Goal: Task Accomplishment & Management: Manage account settings

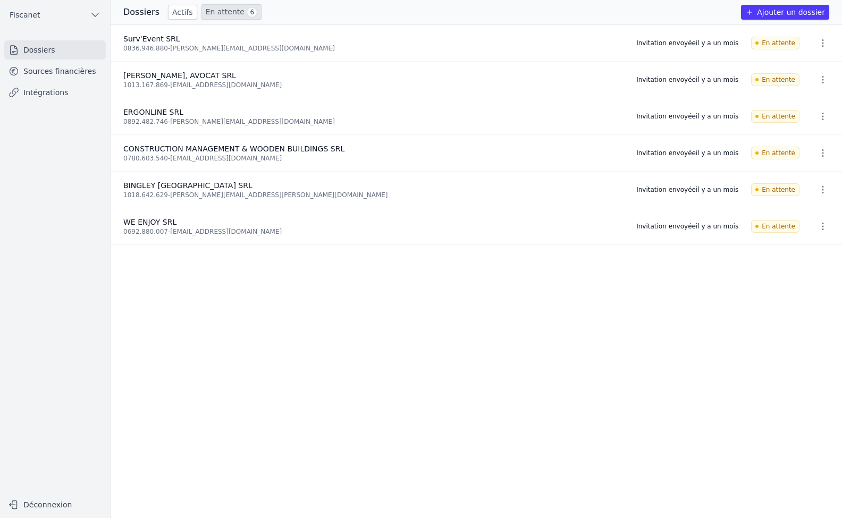
click at [45, 53] on link "Dossiers" at bounding box center [55, 49] width 102 height 19
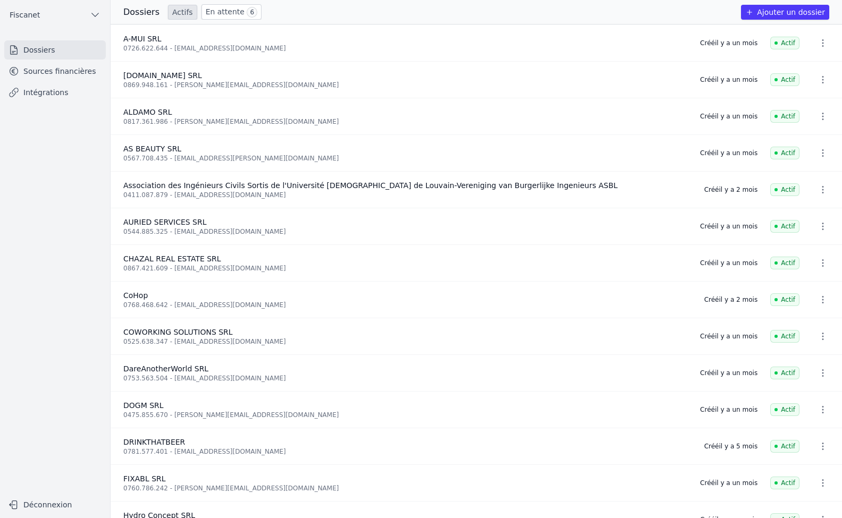
click at [36, 71] on link "Sources financières" at bounding box center [55, 71] width 102 height 19
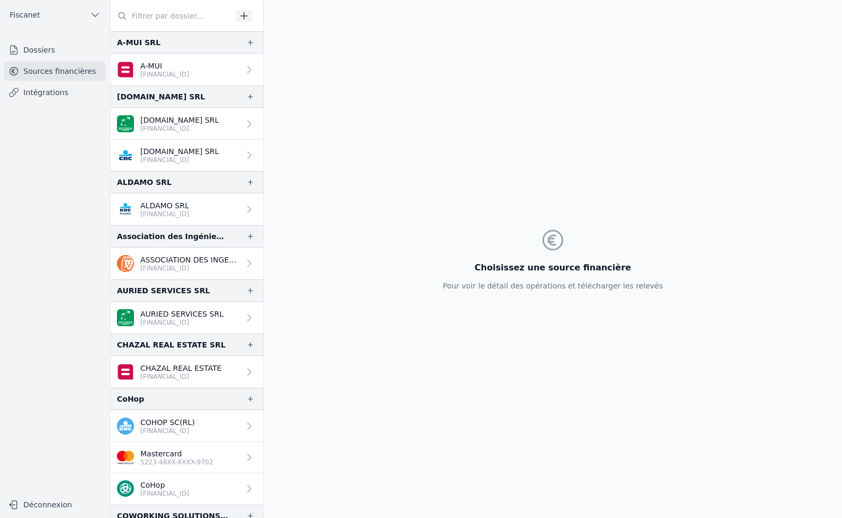
click at [244, 66] on icon at bounding box center [249, 69] width 11 height 11
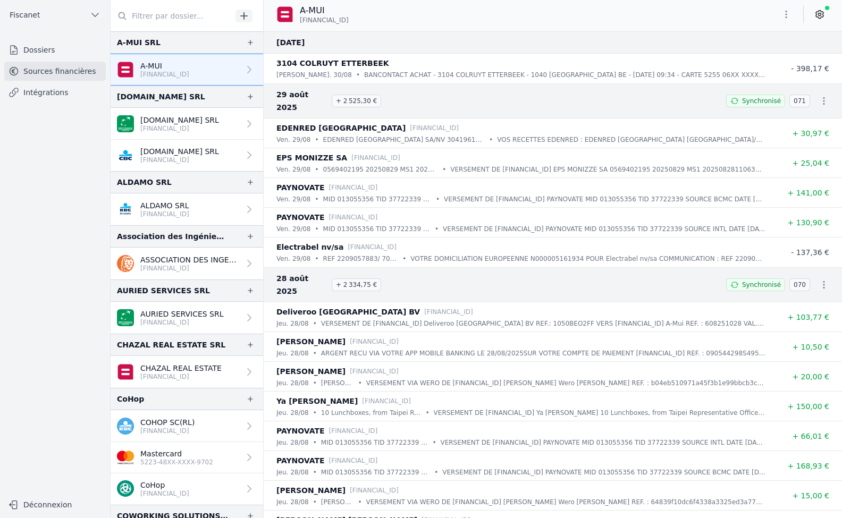
click at [820, 16] on icon at bounding box center [820, 14] width 11 height 11
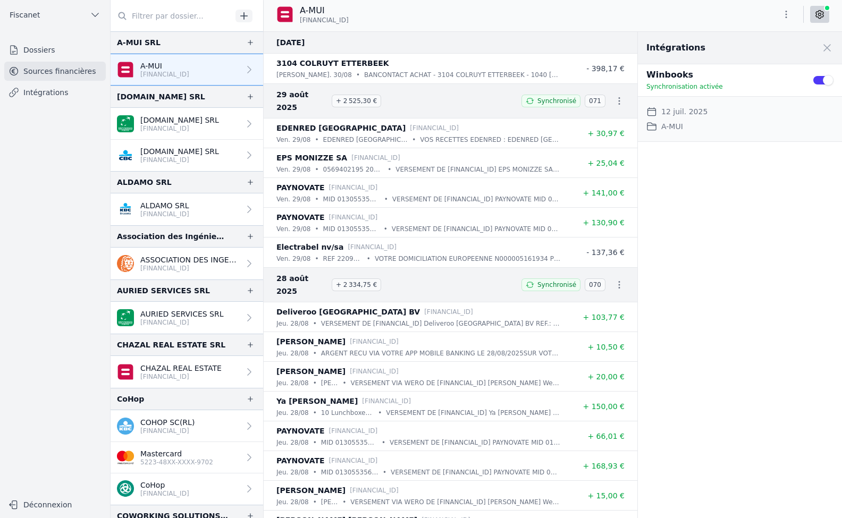
click at [815, 77] on button "Use setting" at bounding box center [822, 80] width 21 height 11
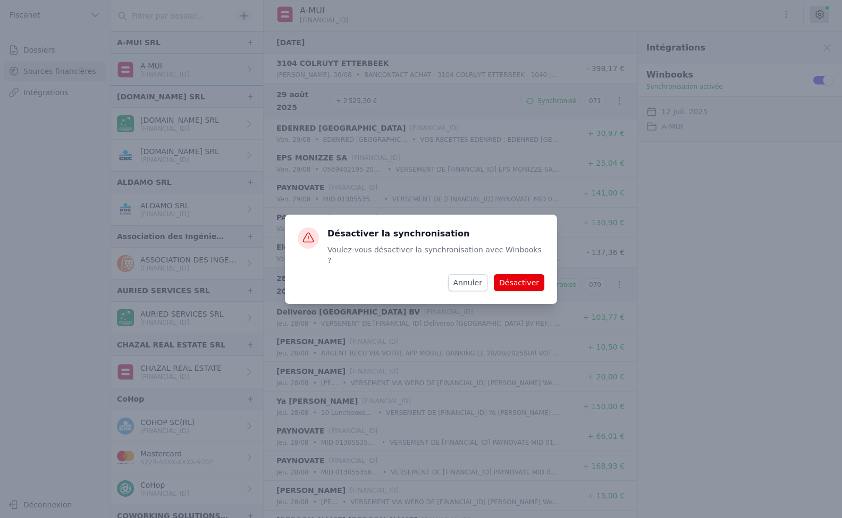
click at [526, 277] on button "Désactiver" at bounding box center [519, 282] width 51 height 17
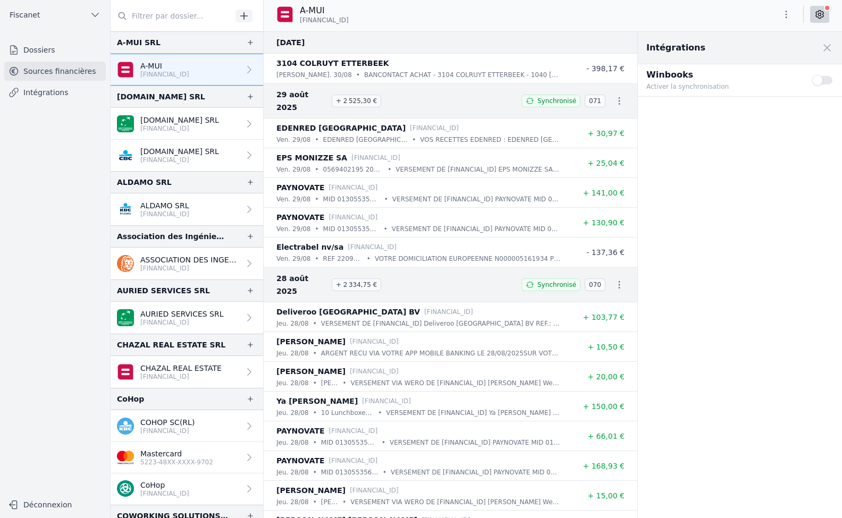
click at [821, 83] on button "Use setting" at bounding box center [822, 80] width 21 height 11
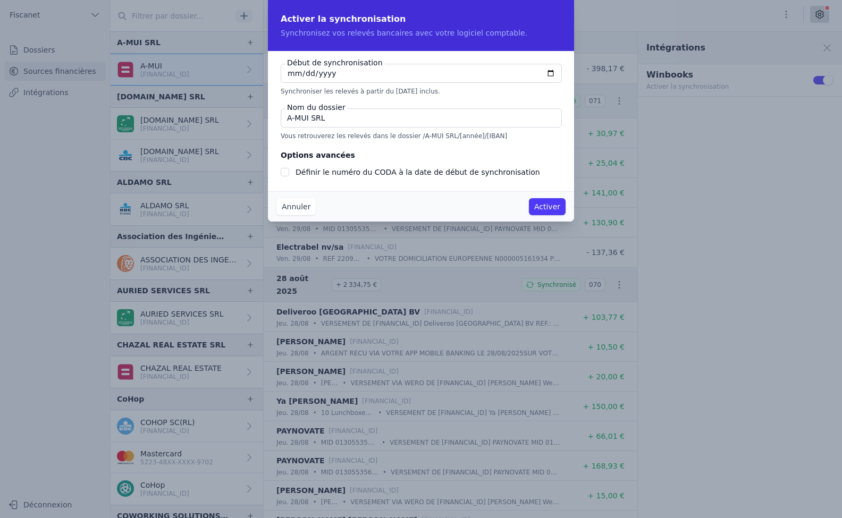
checkbox input "false"
type input "[DATE]"
click at [296, 116] on input "A-MUI SRL" at bounding box center [421, 117] width 281 height 19
click at [396, 118] on input "AMUI SRL" at bounding box center [421, 117] width 281 height 19
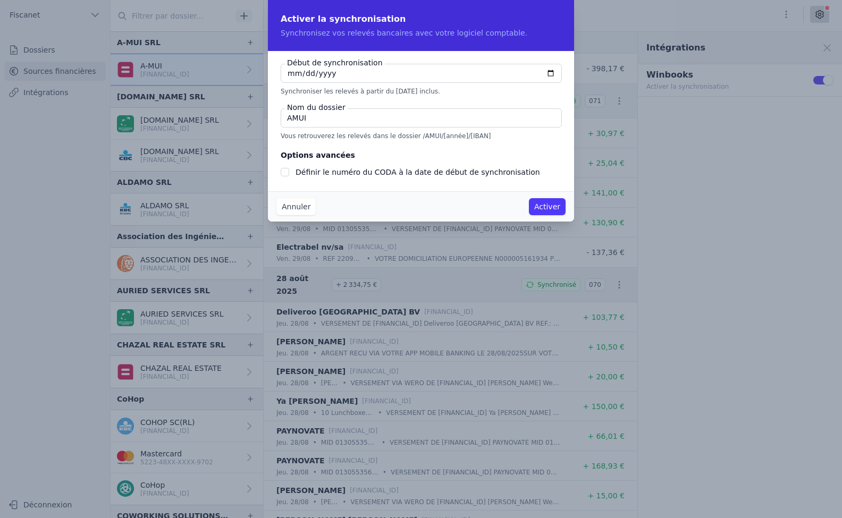
type input "AMUI"
click at [557, 206] on button "Activer" at bounding box center [547, 206] width 37 height 17
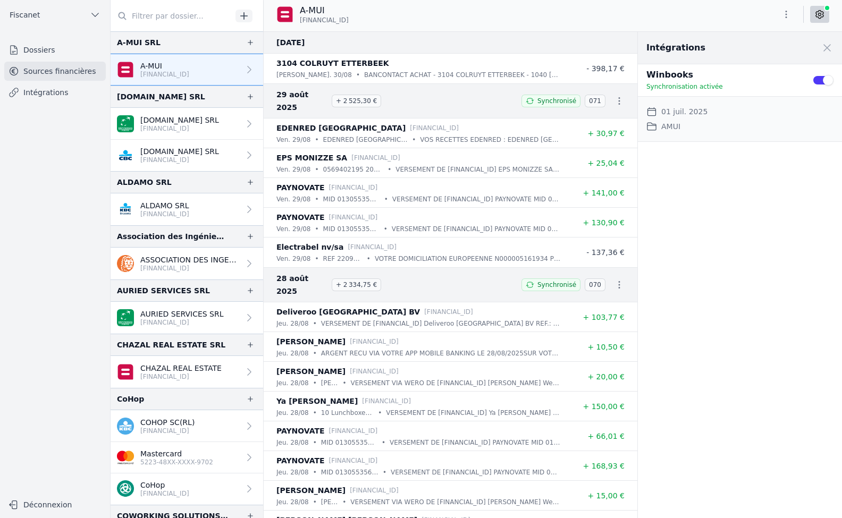
click at [38, 95] on link "Intégrations" at bounding box center [55, 92] width 102 height 19
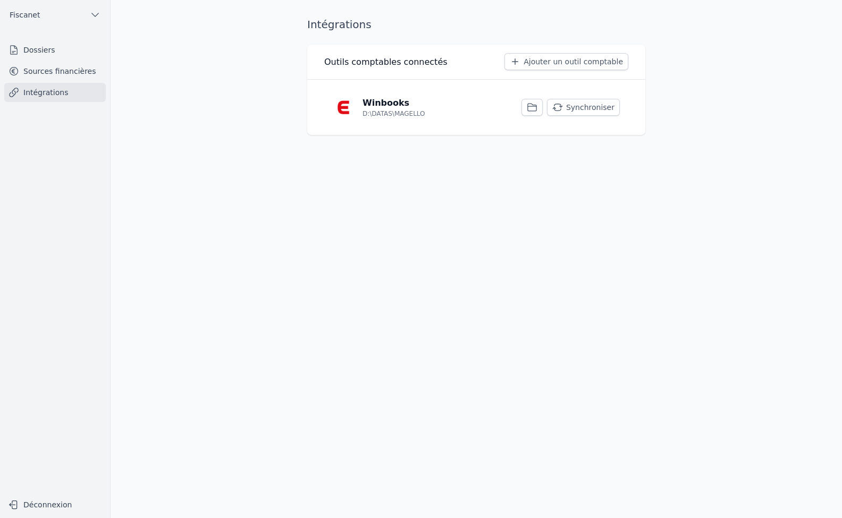
click at [590, 112] on button "Synchroniser" at bounding box center [583, 107] width 73 height 17
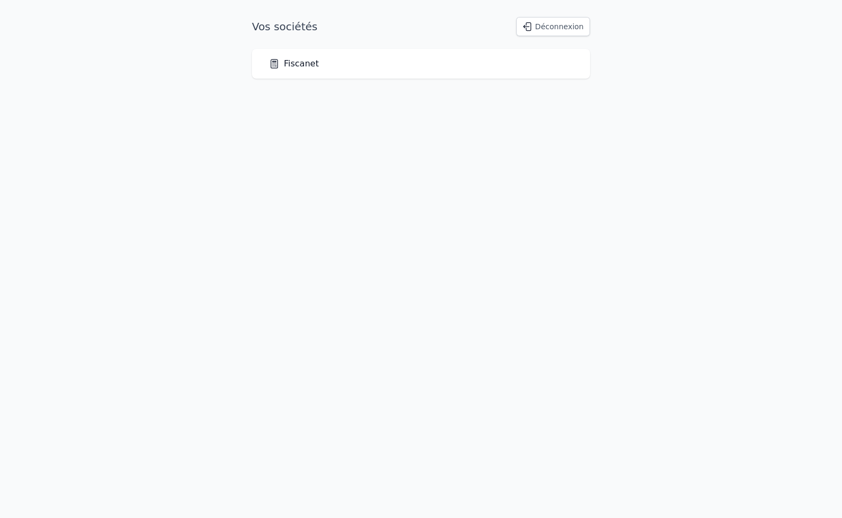
click at [300, 62] on link "Fiscanet" at bounding box center [294, 63] width 50 height 13
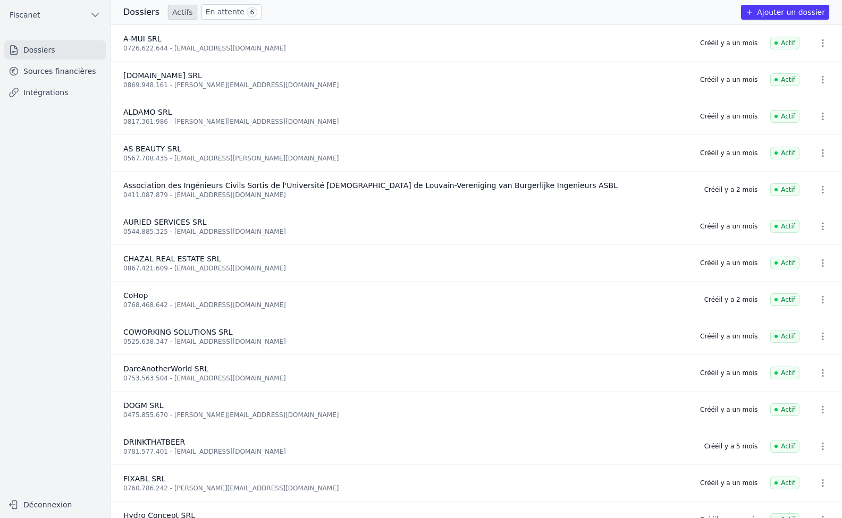
click at [58, 94] on link "Intégrations" at bounding box center [55, 92] width 102 height 19
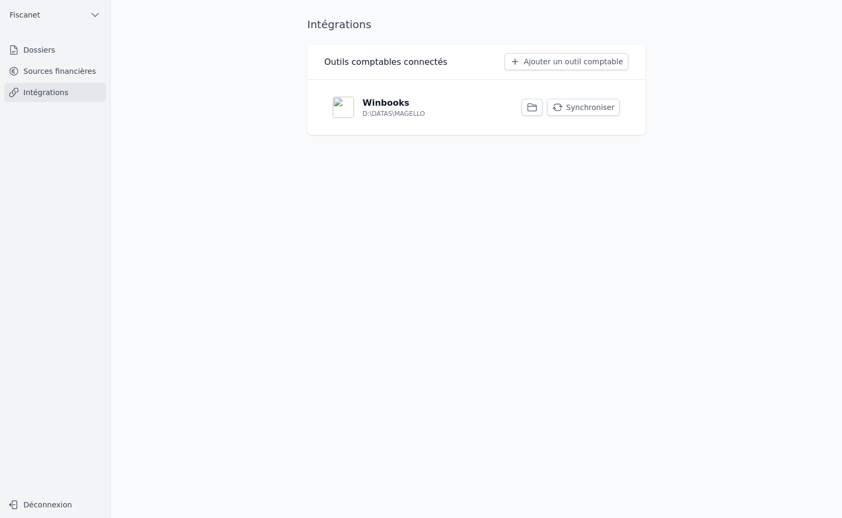
click at [589, 109] on button "Synchroniser" at bounding box center [583, 107] width 73 height 17
click at [44, 72] on link "Sources financières" at bounding box center [55, 71] width 102 height 19
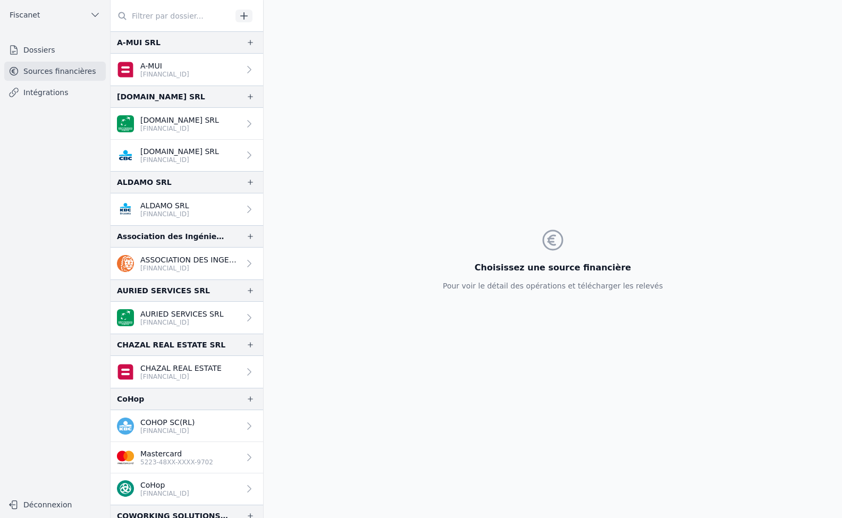
click at [249, 69] on icon at bounding box center [249, 69] width 11 height 11
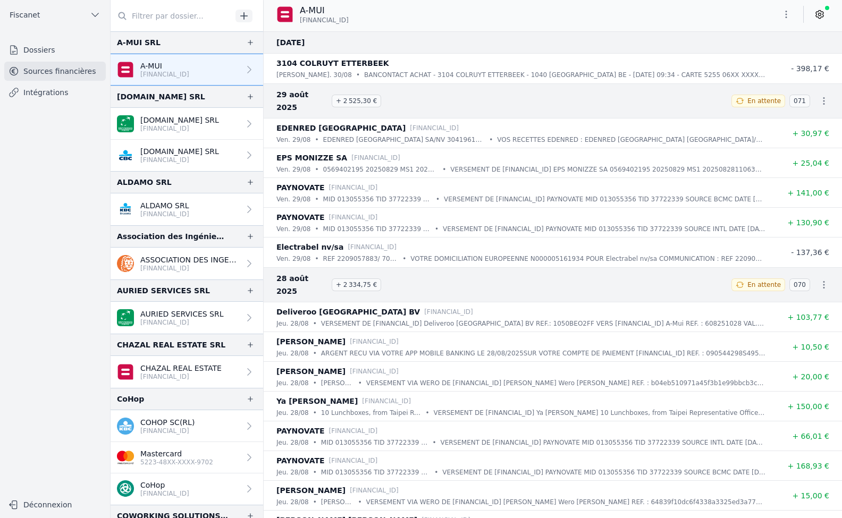
click at [821, 20] on link at bounding box center [819, 14] width 19 height 17
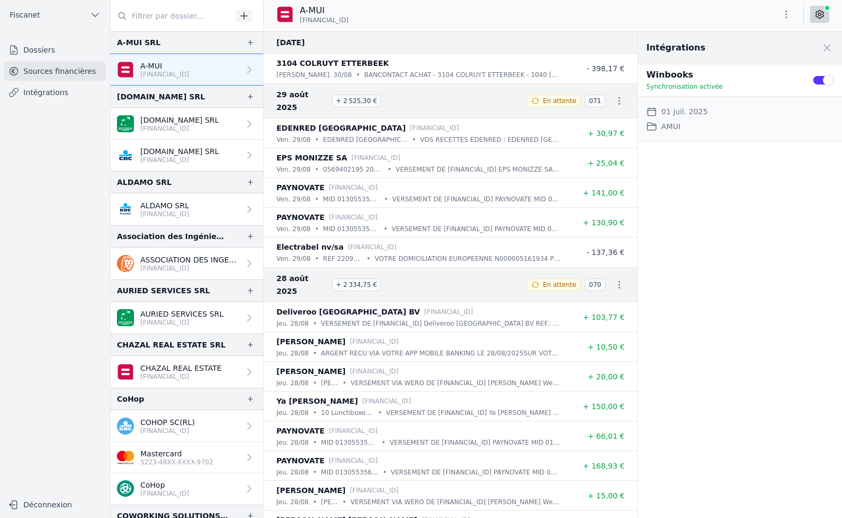
click at [817, 80] on button "Use setting" at bounding box center [822, 80] width 21 height 11
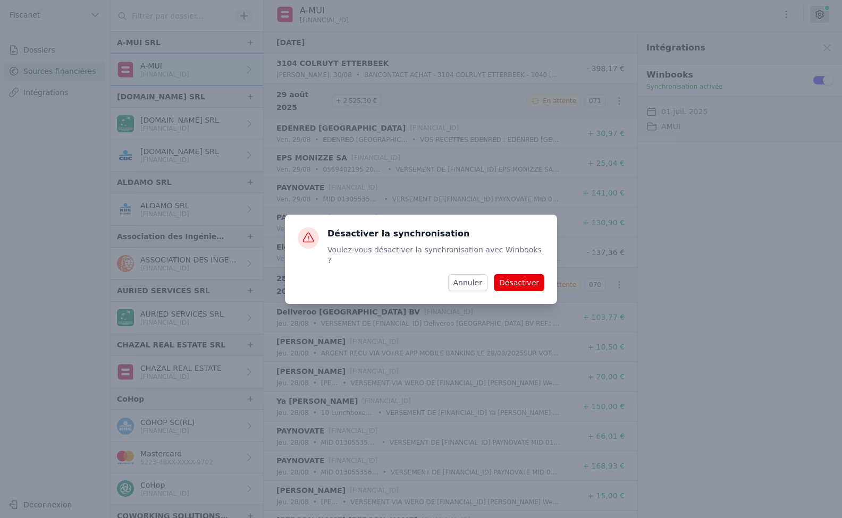
click at [516, 279] on button "Désactiver" at bounding box center [519, 282] width 51 height 17
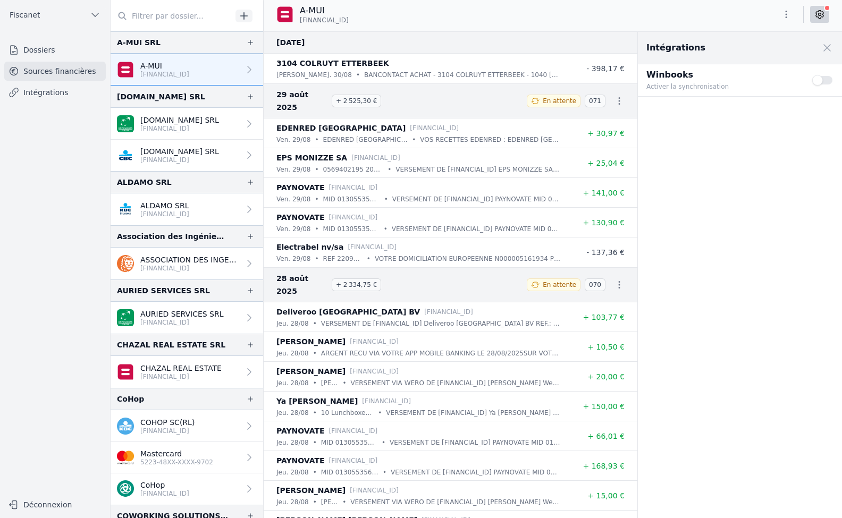
click at [825, 82] on button "Use setting" at bounding box center [822, 80] width 21 height 11
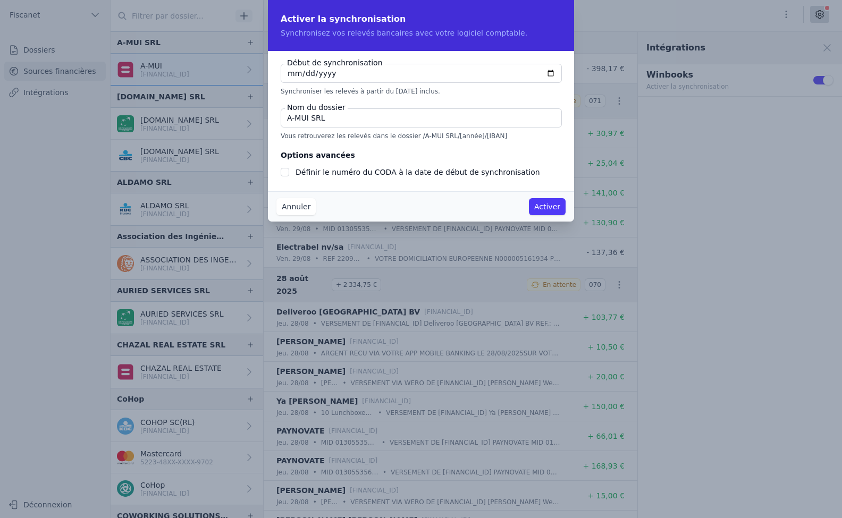
type input "2025-09-12"
checkbox input "false"
type input "2025-07-12"
click at [295, 119] on input "A-MUI SRL" at bounding box center [421, 117] width 281 height 19
click at [358, 122] on input "AMUI SRL" at bounding box center [421, 117] width 281 height 19
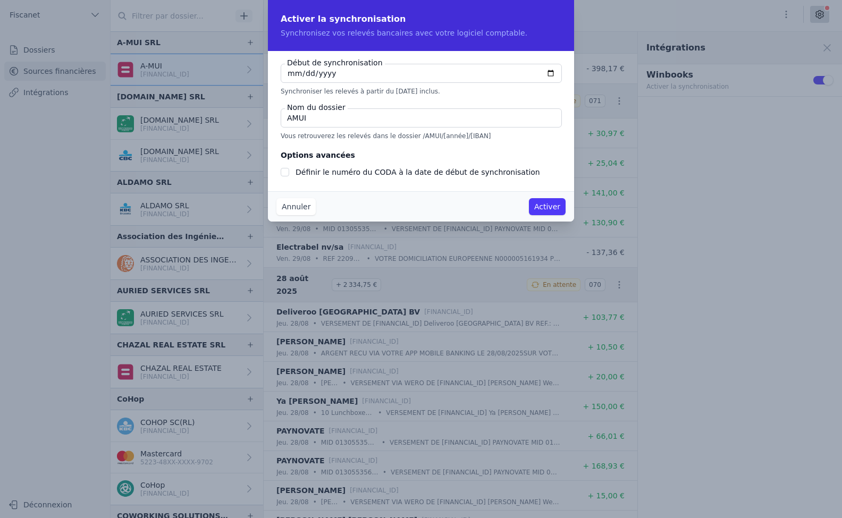
type input "AMUI"
click at [551, 208] on button "Activer" at bounding box center [547, 206] width 37 height 17
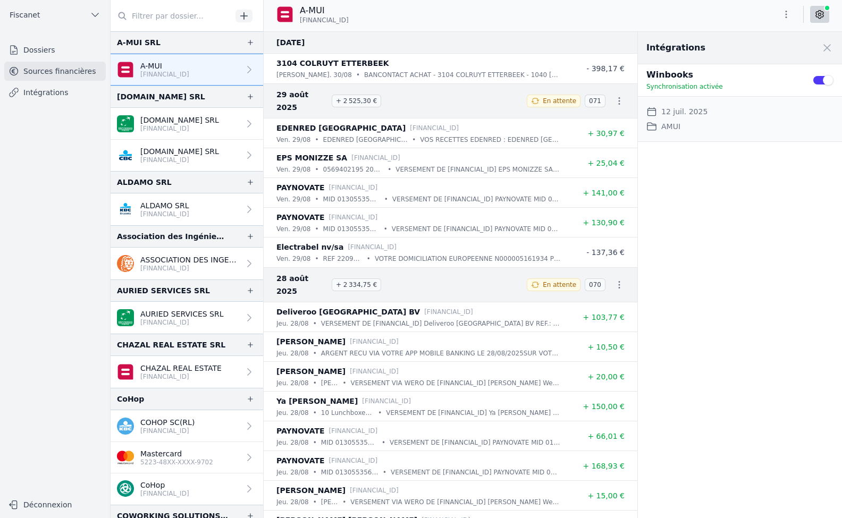
click at [57, 97] on link "Intégrations" at bounding box center [55, 92] width 102 height 19
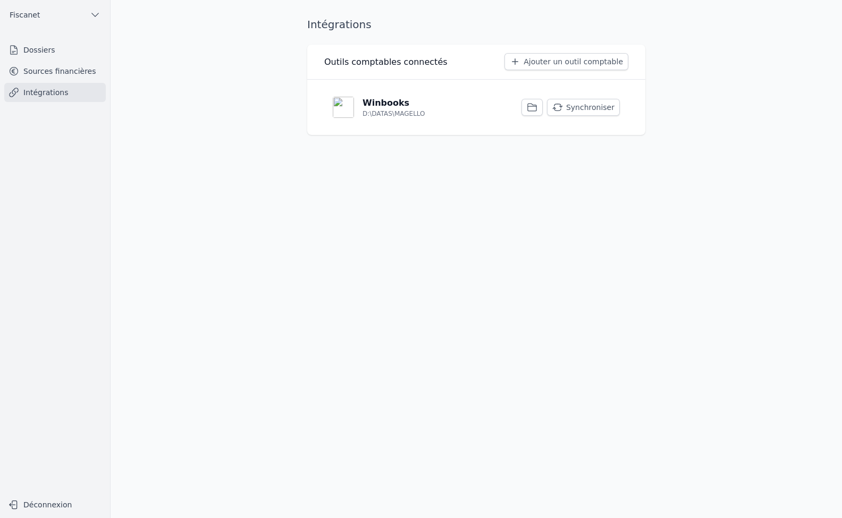
click at [575, 108] on button "Synchroniser" at bounding box center [583, 107] width 73 height 17
